Goal: Task Accomplishment & Management: Use online tool/utility

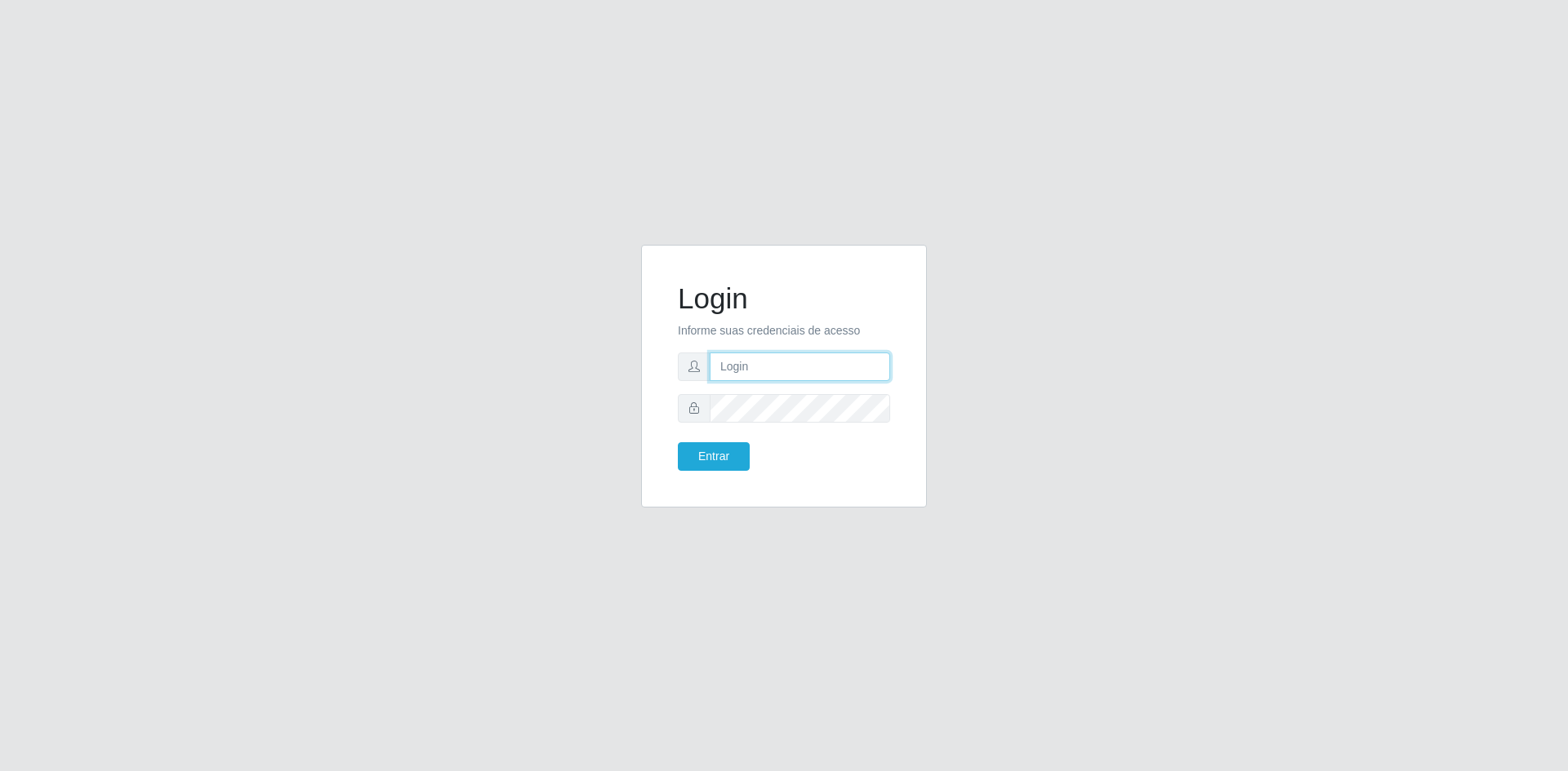
click at [779, 370] on input "text" at bounding box center [799, 367] width 180 height 29
paste input "[EMAIL_ADDRESS][DOMAIN_NAME]"
type input "[EMAIL_ADDRESS][DOMAIN_NAME]"
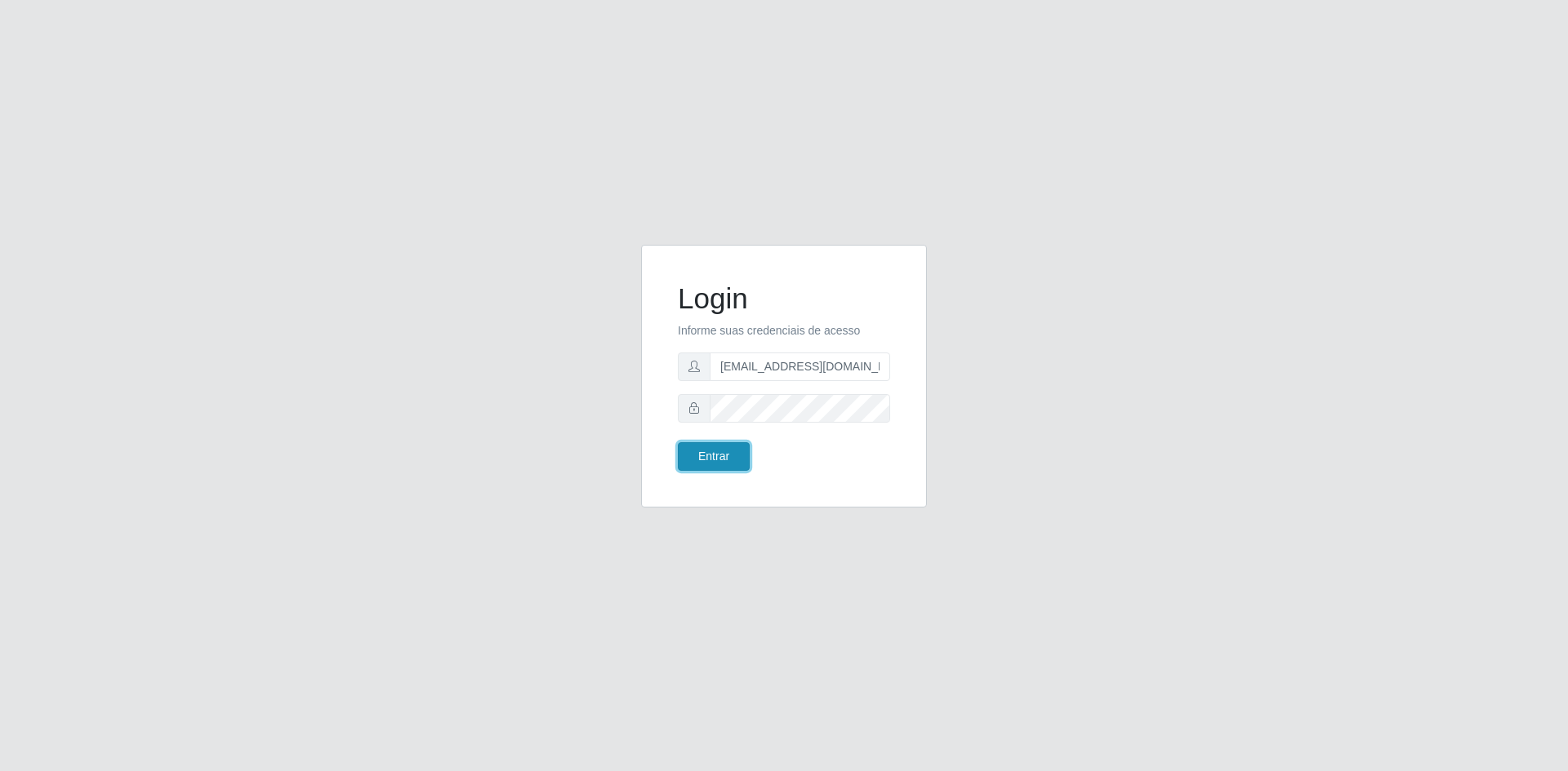
click at [713, 458] on button "Entrar" at bounding box center [714, 457] width 72 height 29
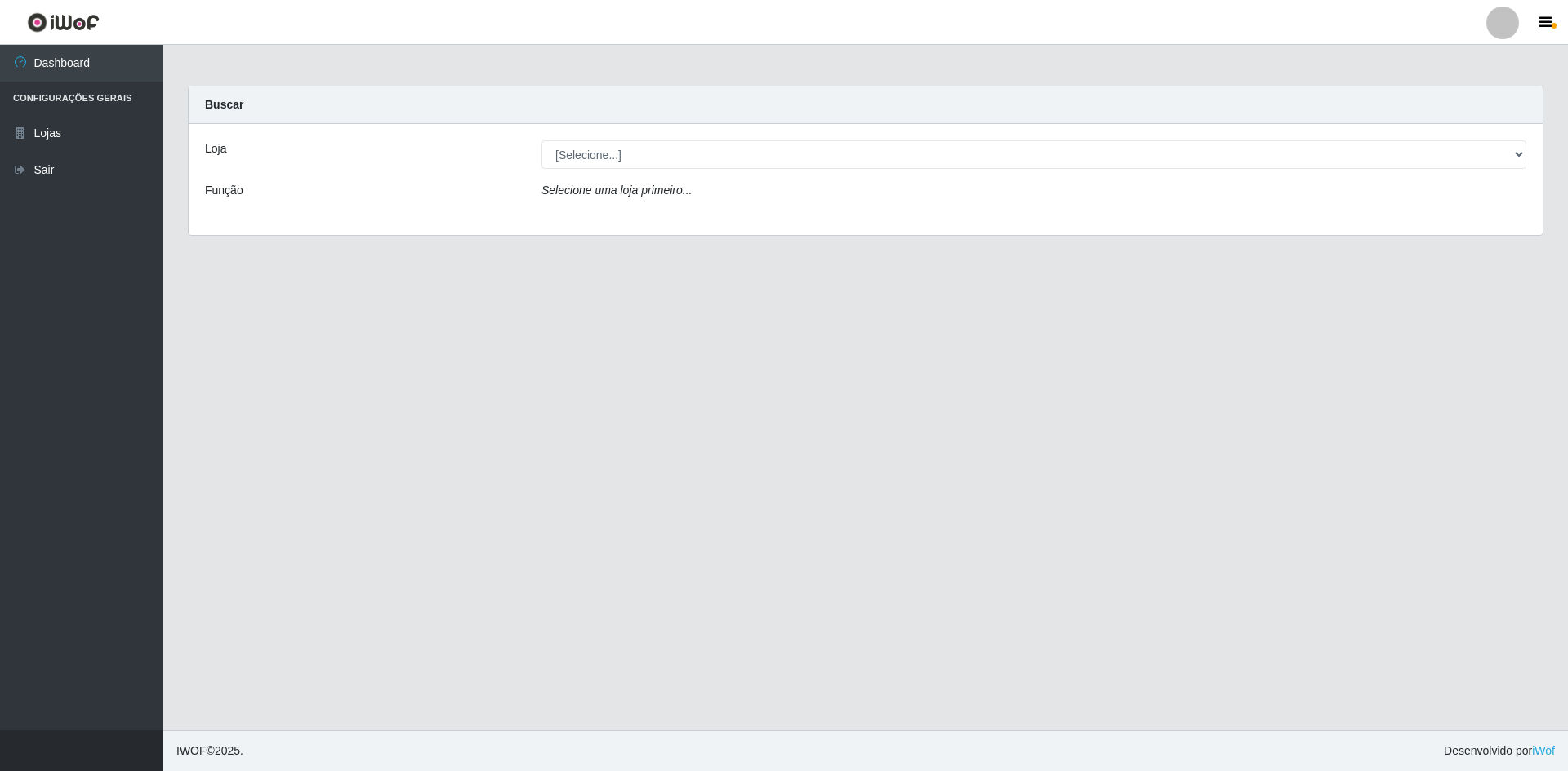
click at [229, 389] on main "Carregando... Buscar Loja [Selecione...] Hiper Queiroz - [GEOGRAPHIC_DATA] Quei…" at bounding box center [865, 388] width 1405 height 685
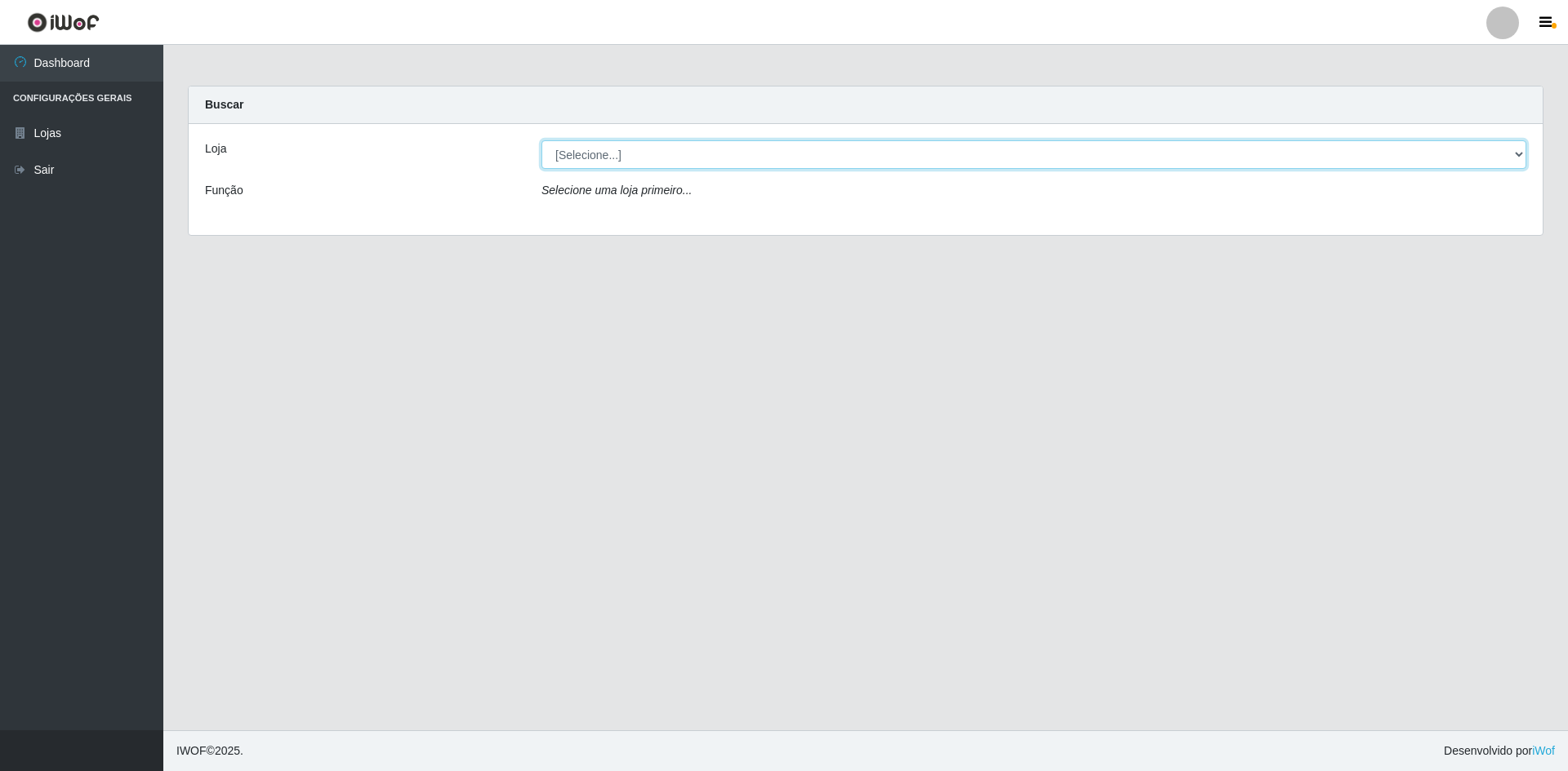
click at [1514, 151] on select "[Selecione...] Hiper Queiroz - [GEOGRAPHIC_DATA] [GEOGRAPHIC_DATA] [GEOGRAPHIC_…" at bounding box center [1033, 155] width 984 height 29
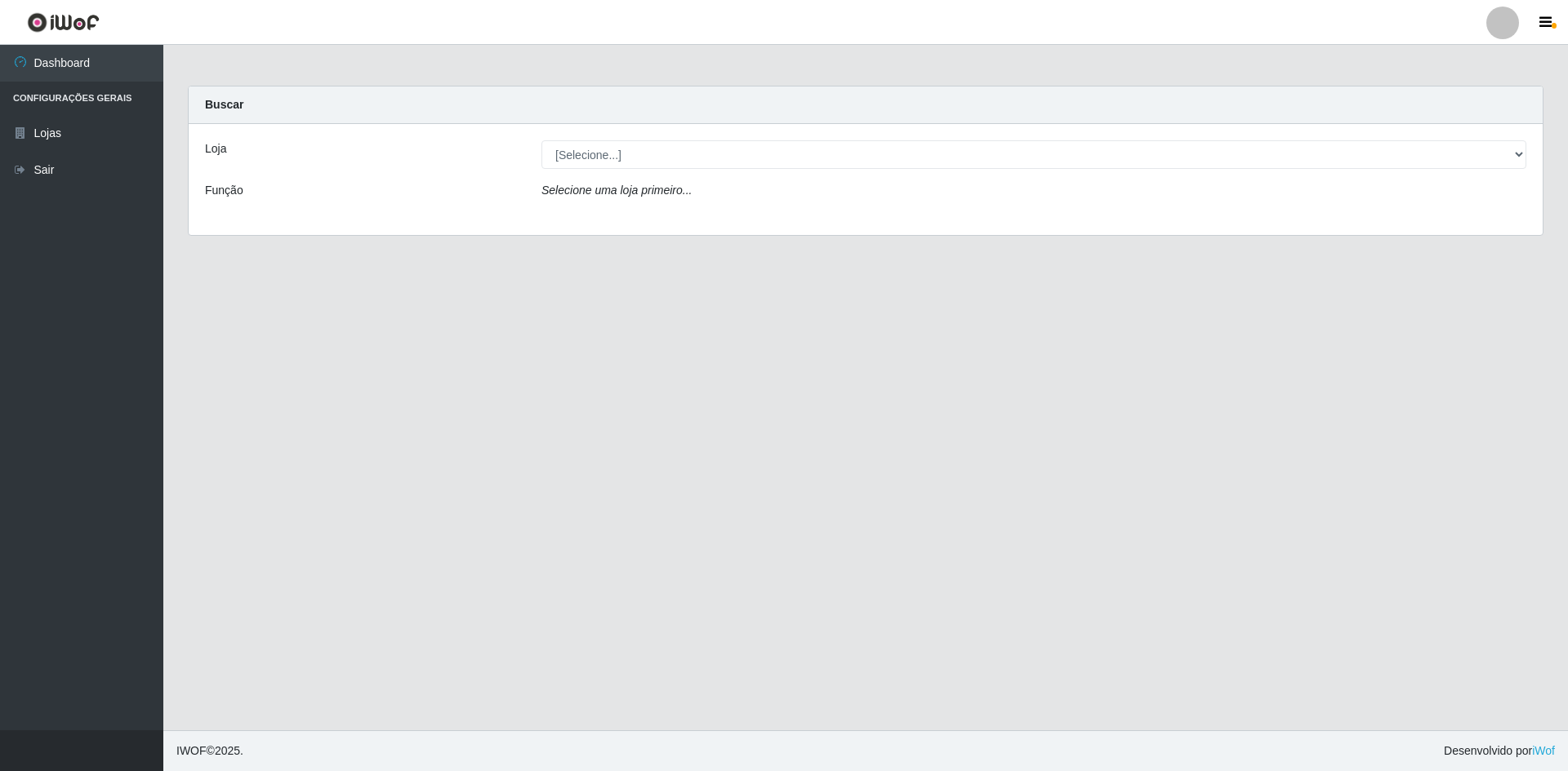
click at [532, 293] on main "Carregando... Buscar Loja [Selecione...] Hiper Queiroz - [GEOGRAPHIC_DATA] Quei…" at bounding box center [865, 388] width 1405 height 685
click at [604, 194] on icon "Selecione uma loja primeiro..." at bounding box center [616, 190] width 151 height 13
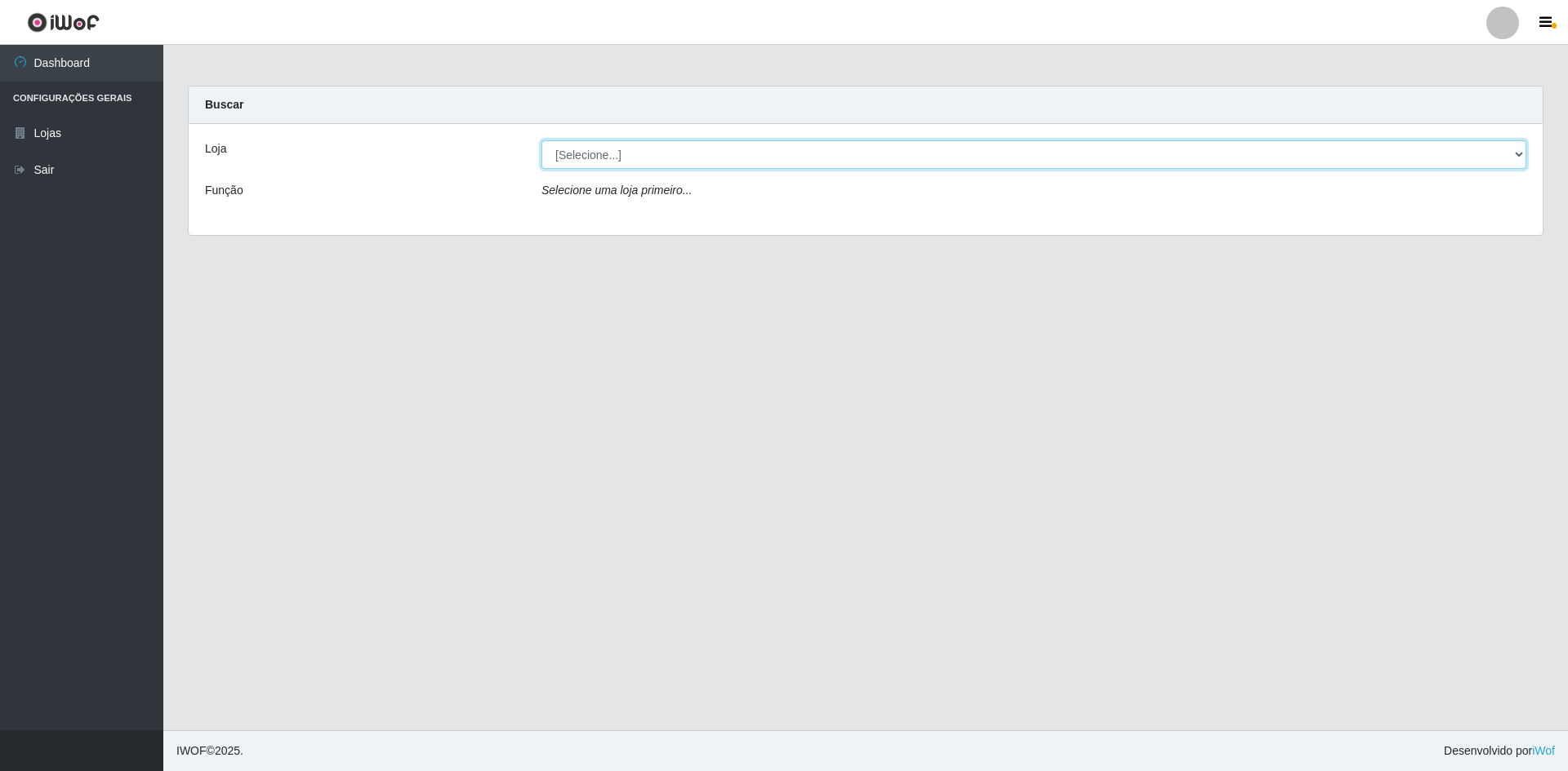
click at [1370, 148] on select "[Selecione...] Hiper Queiroz - [GEOGRAPHIC_DATA] [GEOGRAPHIC_DATA] [GEOGRAPHIC_…" at bounding box center [1033, 155] width 984 height 29
select select "517"
click at [541, 141] on select "[Selecione...] Hiper Queiroz - [GEOGRAPHIC_DATA] [GEOGRAPHIC_DATA] [GEOGRAPHIC_…" at bounding box center [1033, 155] width 984 height 29
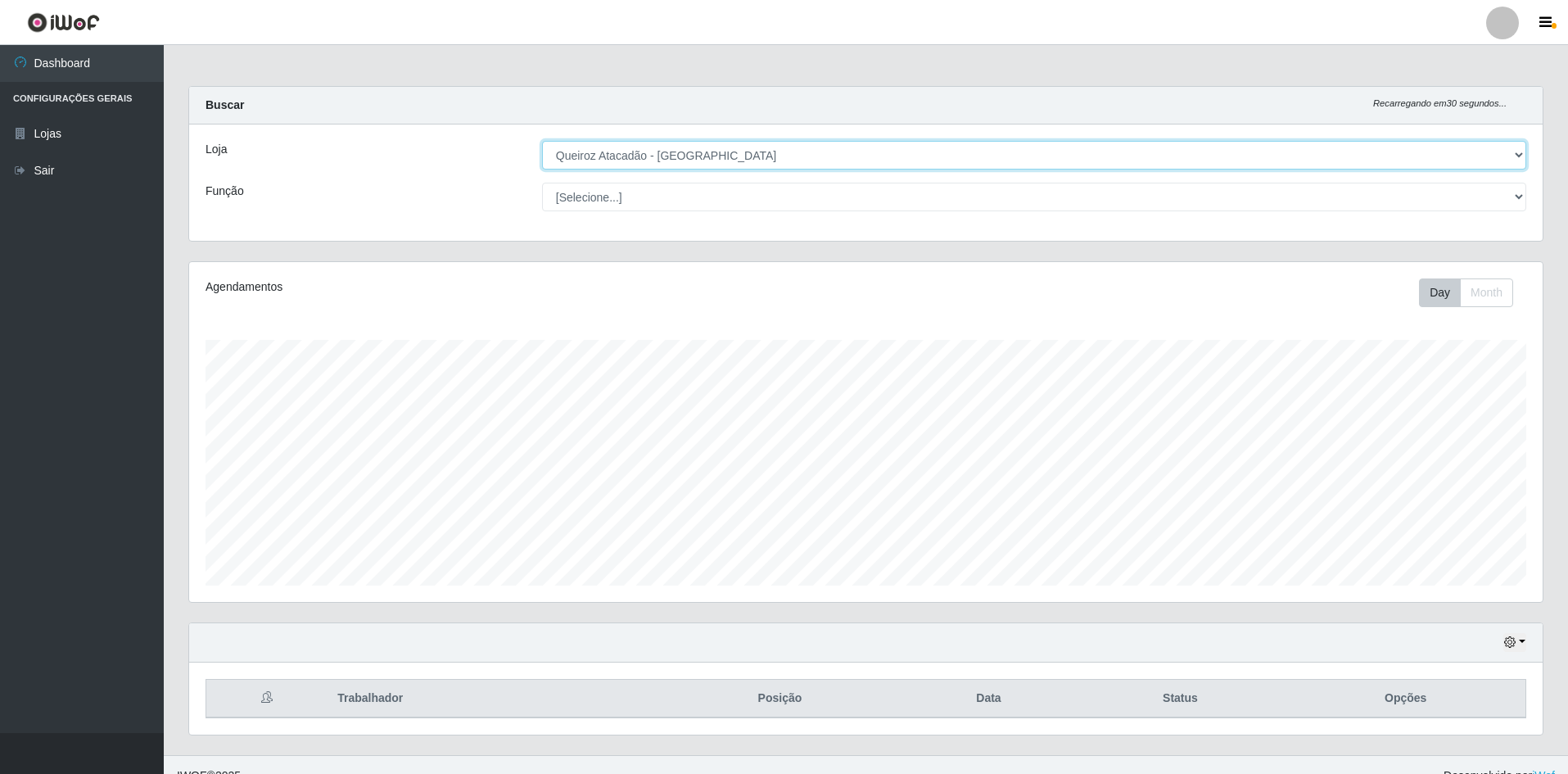
scroll to position [340, 1354]
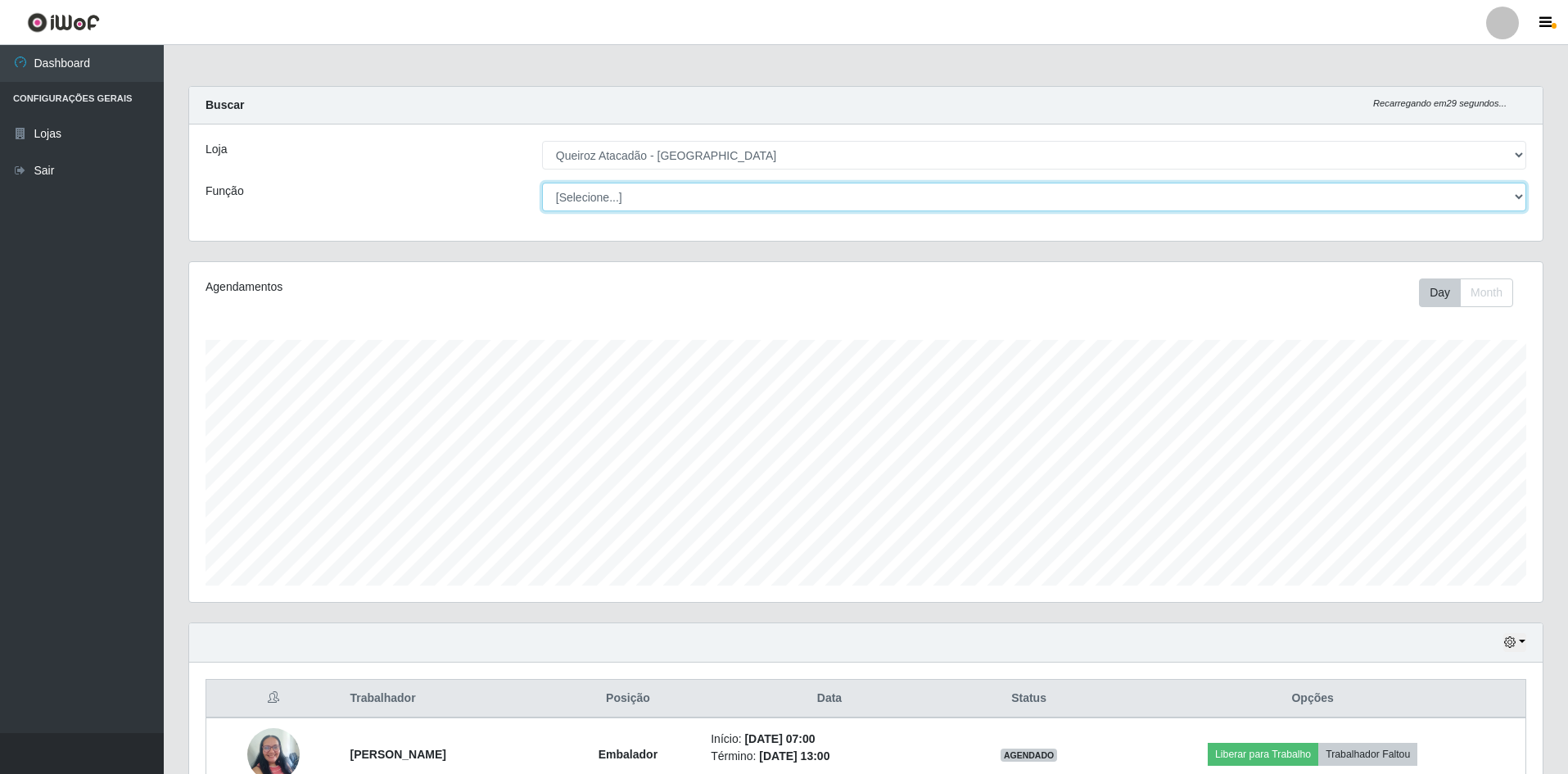
click at [690, 197] on select "[Selecione...] ASG ASG + ASG ++ Embalador Embalador + Embalador ++ Repositor Re…" at bounding box center [1034, 197] width 984 height 29
click at [1509, 196] on select "[Selecione...] ASG ASG + ASG ++ Embalador Embalador + Embalador ++ Repositor Re…" at bounding box center [1034, 197] width 984 height 29
